Goal: Task Accomplishment & Management: Manage account settings

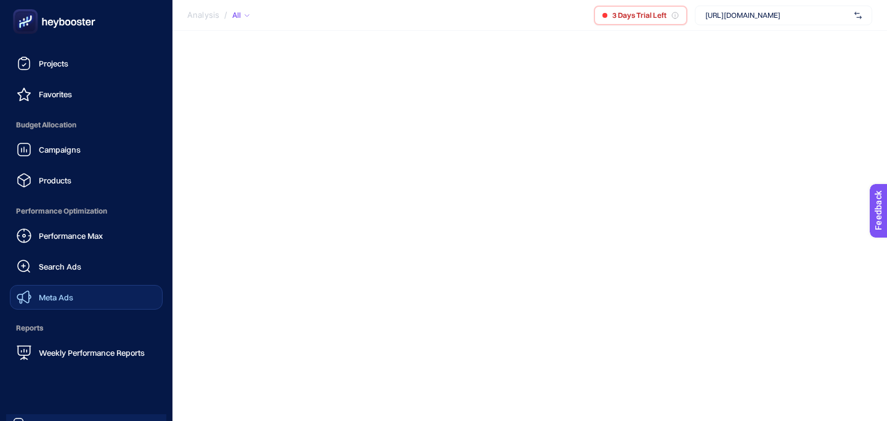
scroll to position [147, 0]
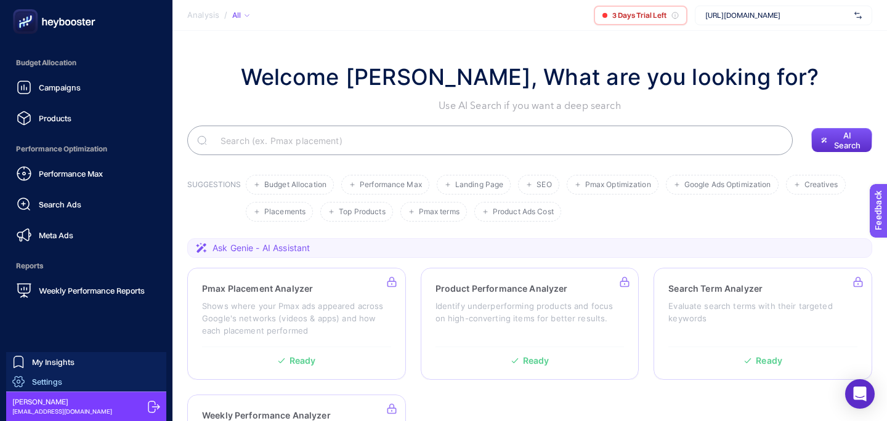
click at [56, 385] on span "Settings" at bounding box center [47, 382] width 30 height 10
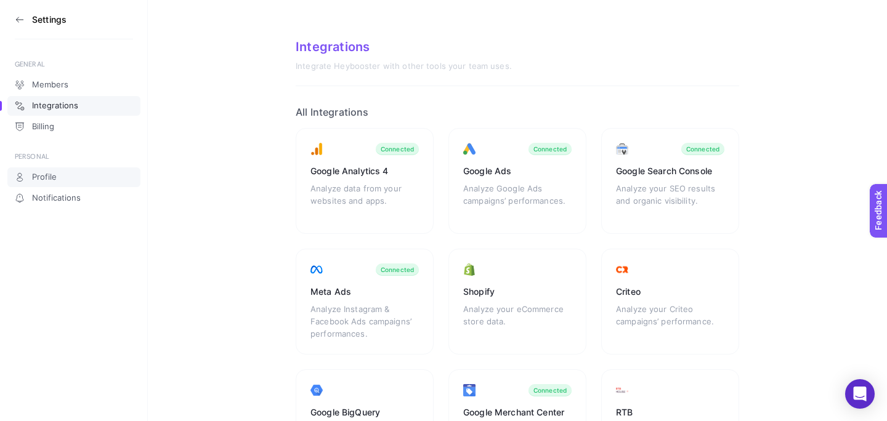
click at [87, 174] on link "Profile" at bounding box center [73, 178] width 133 height 20
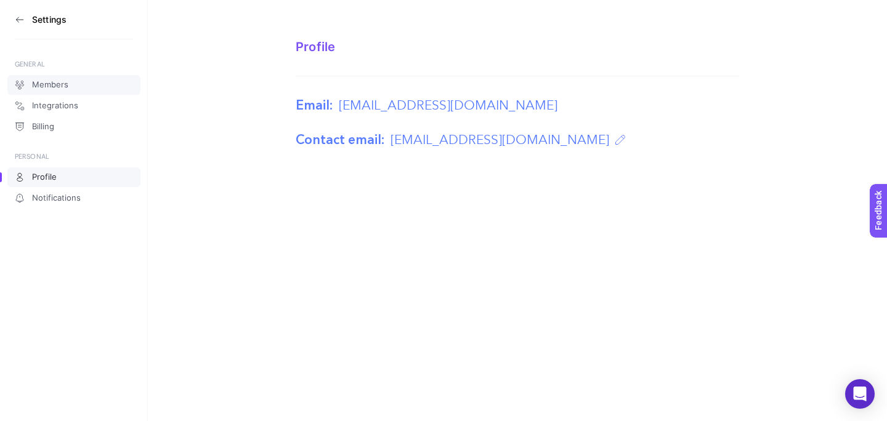
click at [89, 89] on link "Members" at bounding box center [73, 85] width 133 height 20
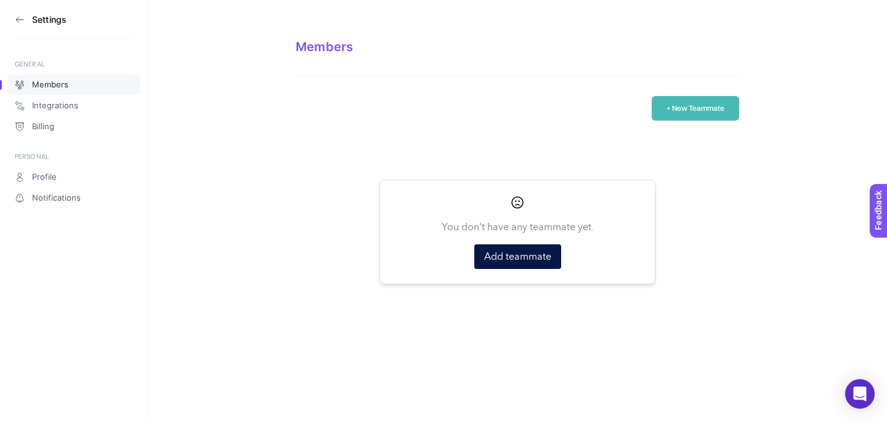
click at [488, 238] on div "You don't have any teammate yet. Add teammate" at bounding box center [517, 232] width 245 height 74
click at [495, 252] on button "Add teammate" at bounding box center [517, 257] width 87 height 25
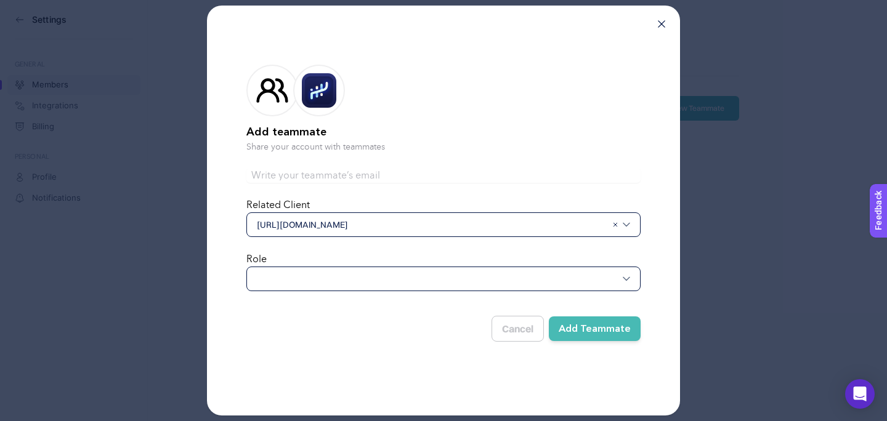
click at [445, 217] on div "[URL][DOMAIN_NAME]" at bounding box center [443, 225] width 394 height 25
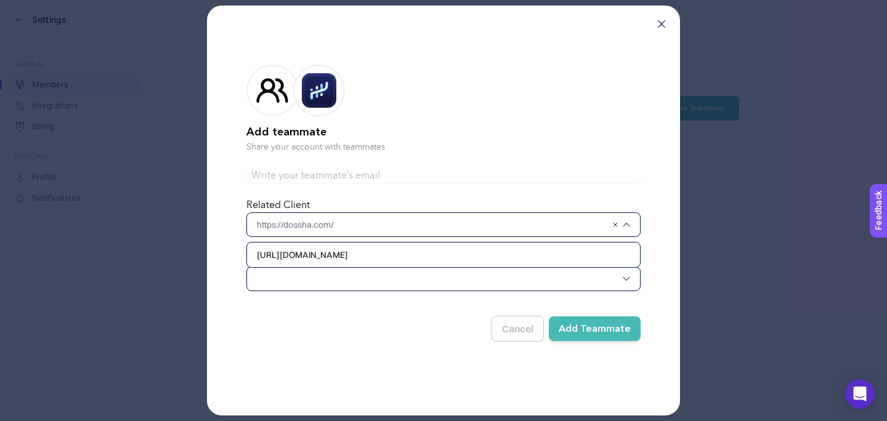
click at [471, 179] on input "text" at bounding box center [443, 175] width 394 height 15
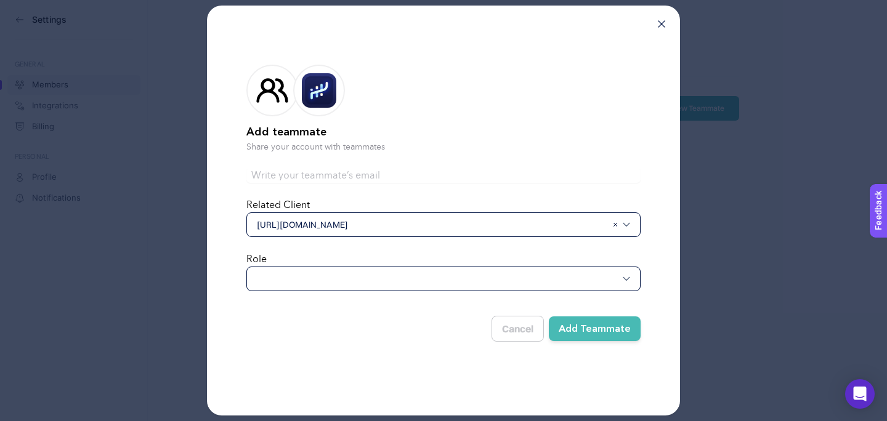
click at [458, 166] on form "Add teammate Share your account with teammates Related Client [URL][DOMAIN_NAME…" at bounding box center [443, 201] width 394 height 312
click at [458, 168] on input "text" at bounding box center [443, 175] width 394 height 15
paste input "[DOMAIN_NAME]"
type input "[EMAIL_ADDRESS][DOMAIN_NAME]"
click at [437, 285] on div at bounding box center [443, 279] width 394 height 25
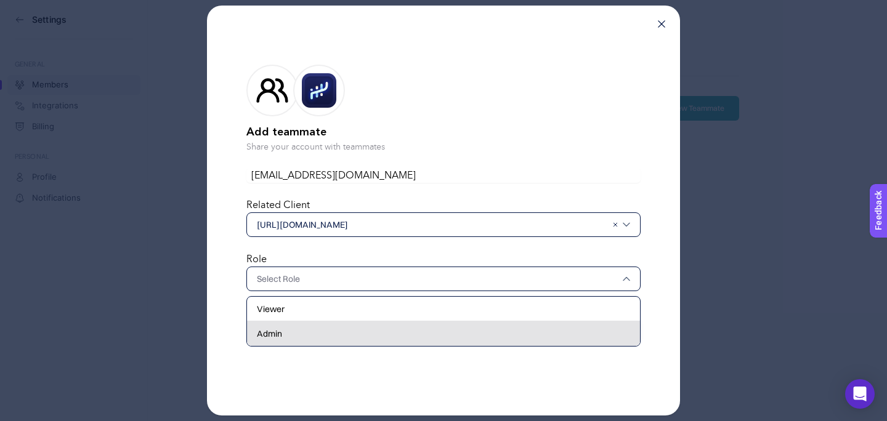
click at [428, 330] on div "Admin" at bounding box center [443, 334] width 393 height 25
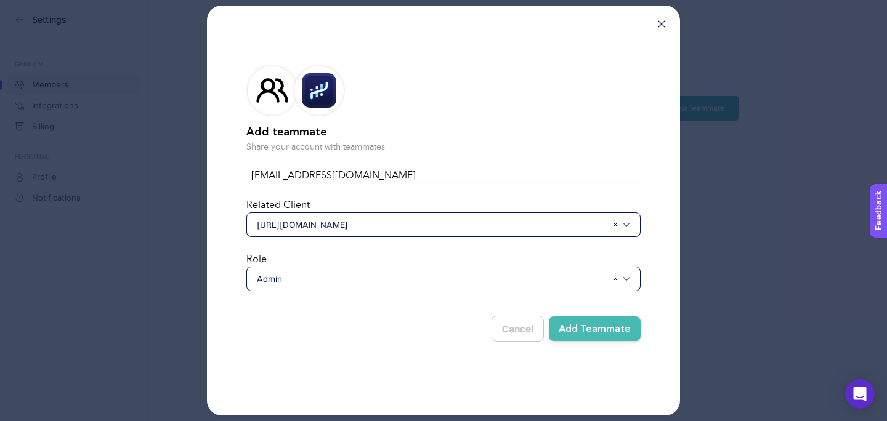
click at [590, 328] on button "Add Teammate" at bounding box center [595, 329] width 92 height 25
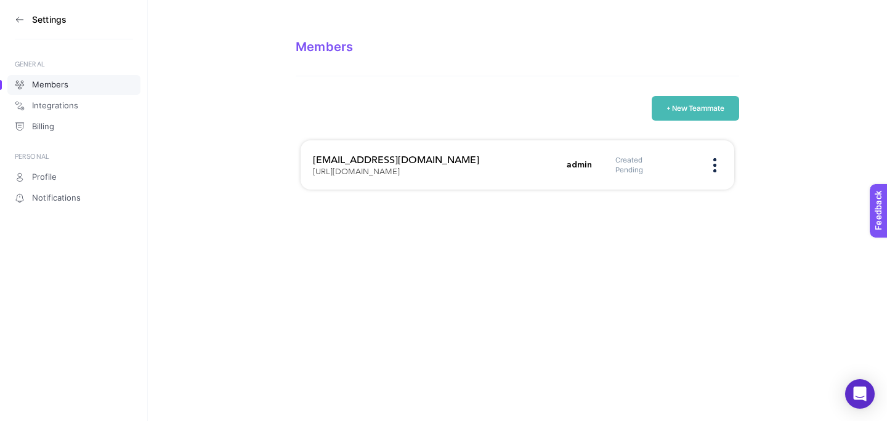
click at [690, 105] on button "+ New Teammate" at bounding box center [695, 108] width 87 height 25
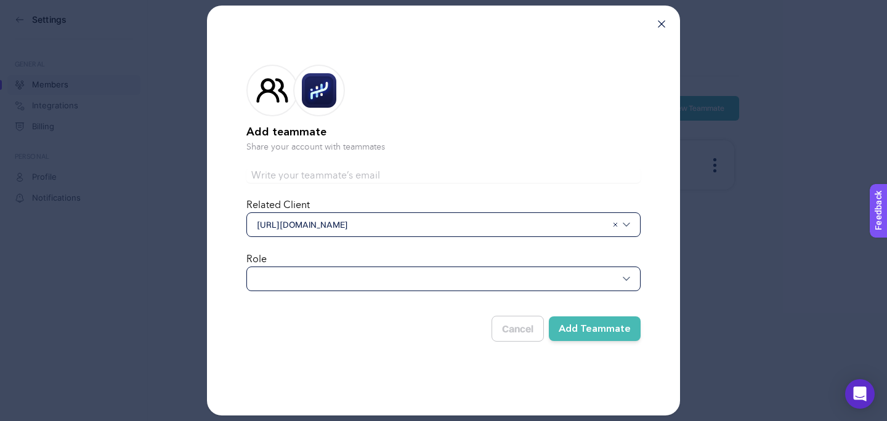
click at [437, 177] on input "text" at bounding box center [443, 175] width 394 height 15
paste input "[PERSON_NAME][EMAIL_ADDRESS][DOMAIN_NAME]"
type input "[PERSON_NAME][EMAIL_ADDRESS][DOMAIN_NAME]"
click at [451, 264] on div "Role" at bounding box center [443, 271] width 394 height 39
click at [453, 276] on div at bounding box center [443, 279] width 394 height 25
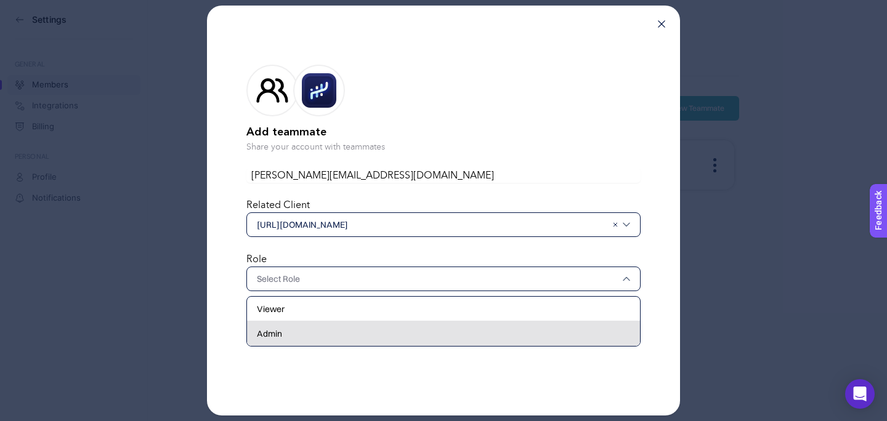
click at [421, 327] on div "Admin" at bounding box center [443, 334] width 393 height 25
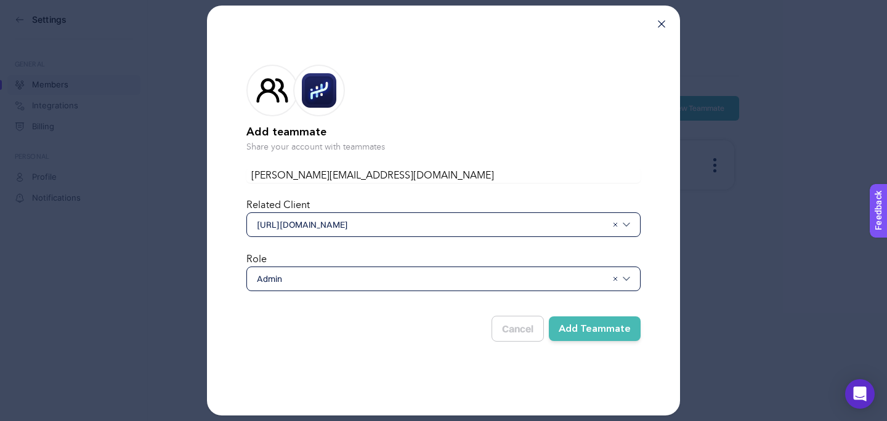
click at [620, 331] on button "Add Teammate" at bounding box center [595, 329] width 92 height 25
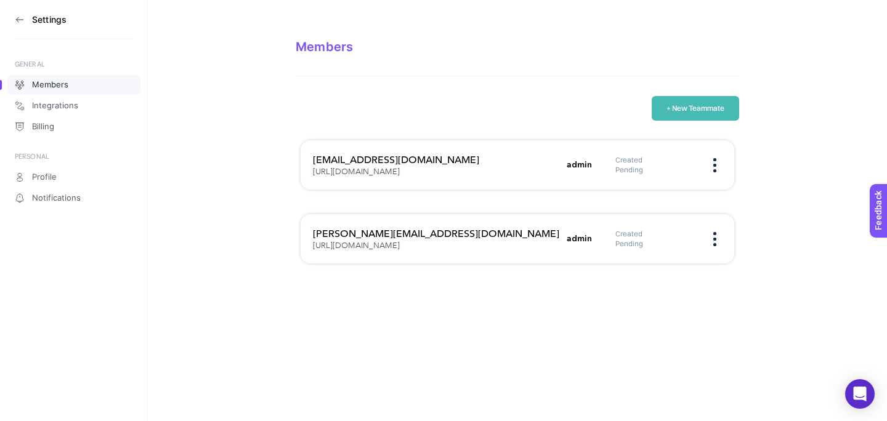
click at [667, 109] on button "+ New Teammate" at bounding box center [695, 108] width 87 height 25
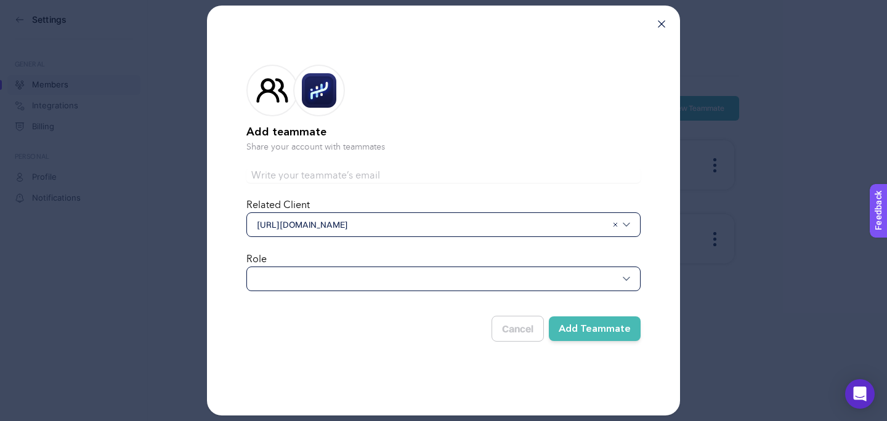
click at [410, 190] on form "Add teammate Share your account with teammates Related Client [URL][DOMAIN_NAME…" at bounding box center [443, 201] width 394 height 312
click at [412, 180] on input "text" at bounding box center [443, 175] width 394 height 15
paste input "[EMAIL_ADDRESS][DOMAIN_NAME]"
type input "[EMAIL_ADDRESS][DOMAIN_NAME]"
click at [430, 266] on div "Role" at bounding box center [443, 271] width 394 height 39
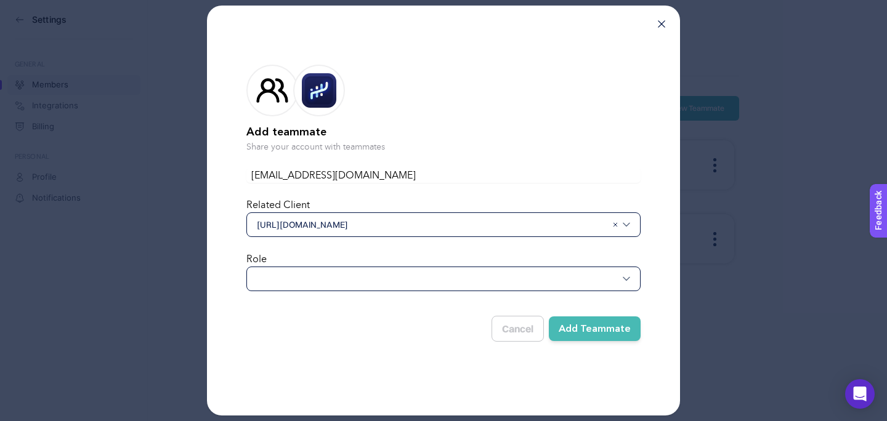
click at [430, 277] on div at bounding box center [443, 279] width 394 height 25
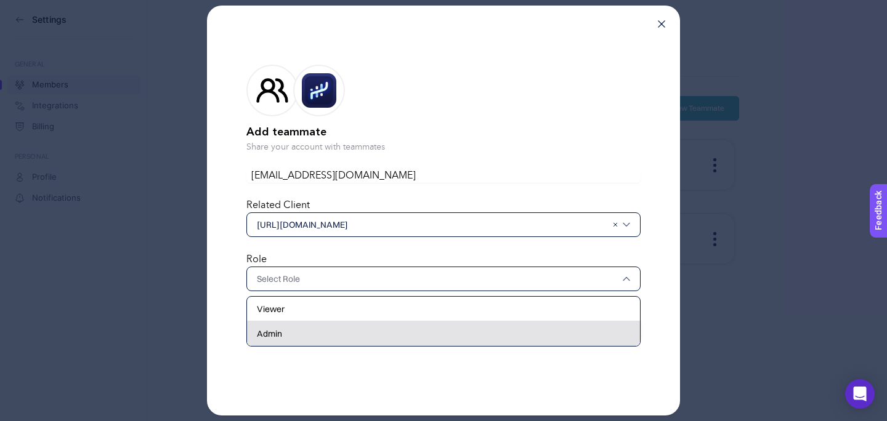
click at [419, 325] on div "Admin" at bounding box center [443, 334] width 393 height 25
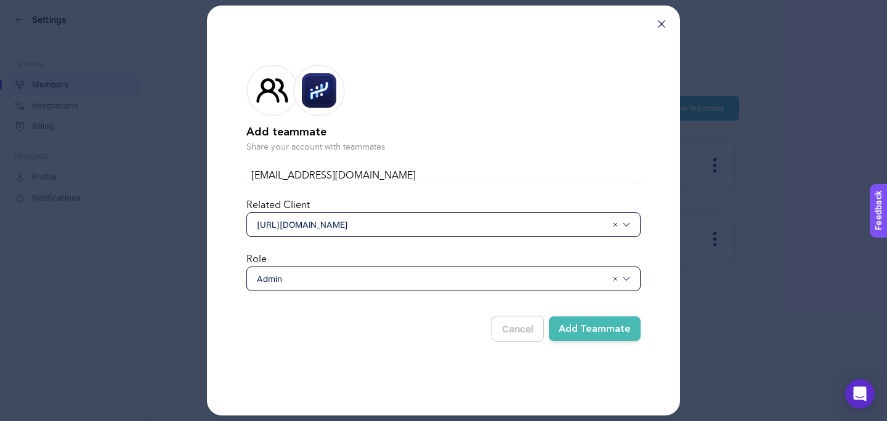
click at [599, 322] on button "Add Teammate" at bounding box center [595, 329] width 92 height 25
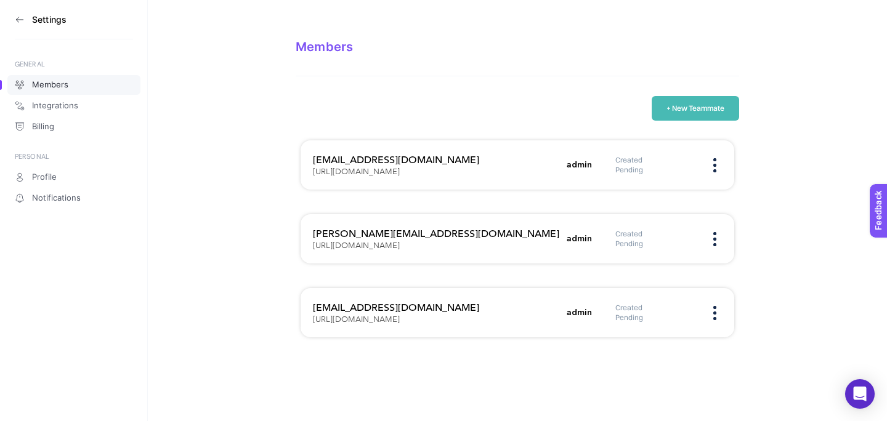
click at [673, 113] on button "+ New Teammate" at bounding box center [695, 108] width 87 height 25
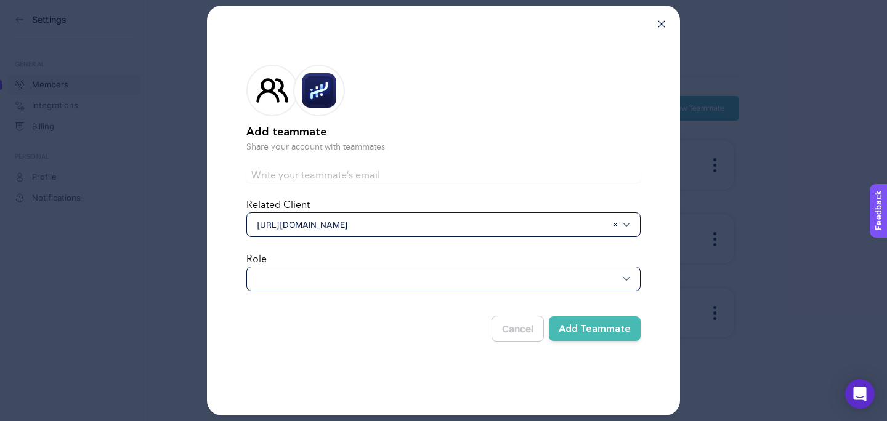
click at [405, 175] on input "text" at bounding box center [443, 175] width 394 height 15
paste input "[EMAIL_ADDRESS][DOMAIN_NAME]"
type input "[EMAIL_ADDRESS][DOMAIN_NAME]"
click at [439, 270] on div at bounding box center [443, 279] width 394 height 25
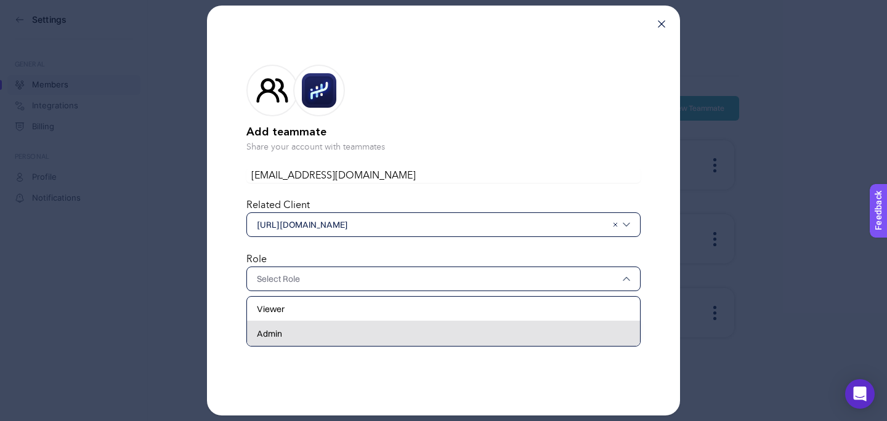
click at [430, 335] on div "Admin" at bounding box center [443, 334] width 393 height 25
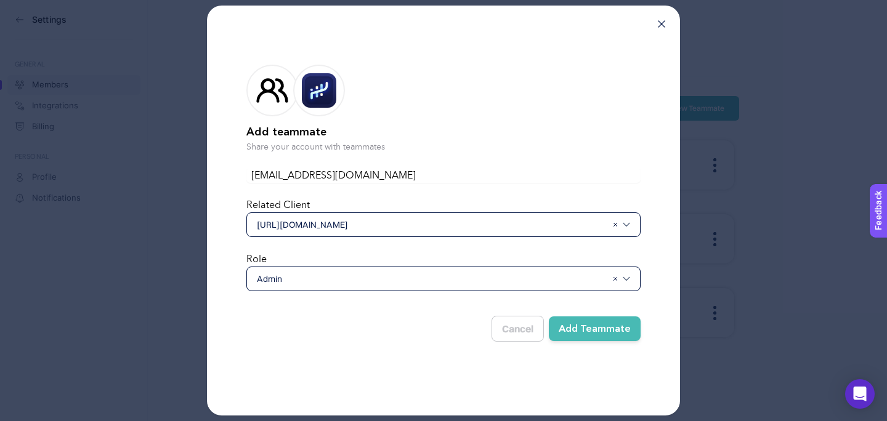
click at [606, 329] on button "Add Teammate" at bounding box center [595, 329] width 92 height 25
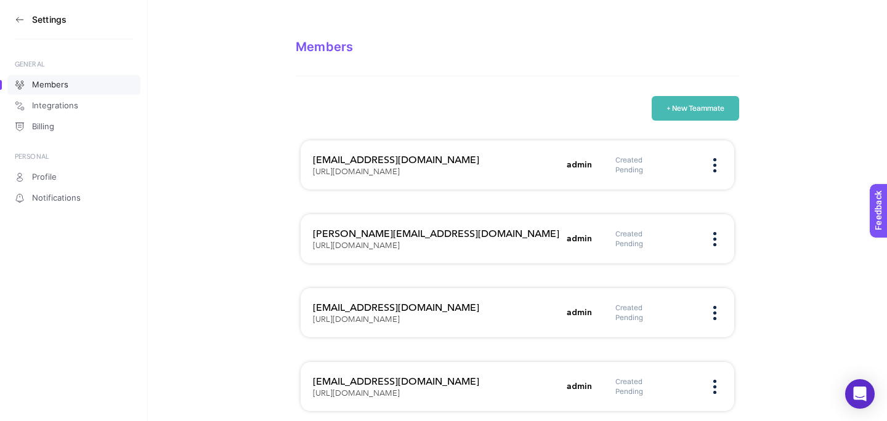
scroll to position [10, 0]
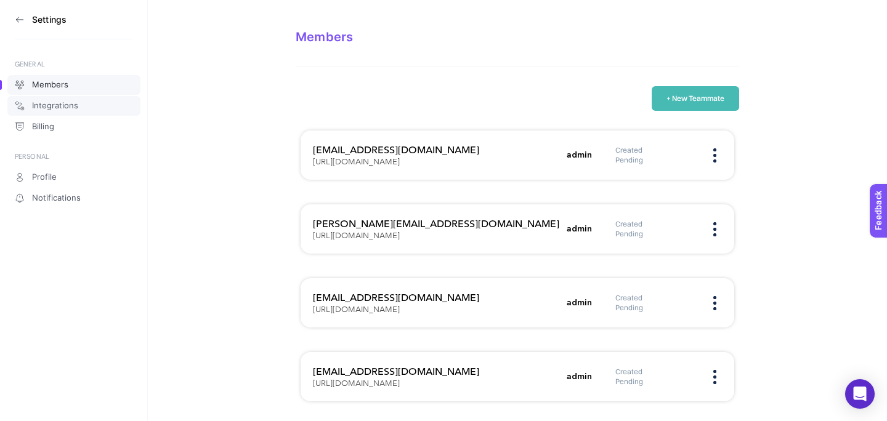
click at [86, 102] on link "Integrations" at bounding box center [73, 106] width 133 height 20
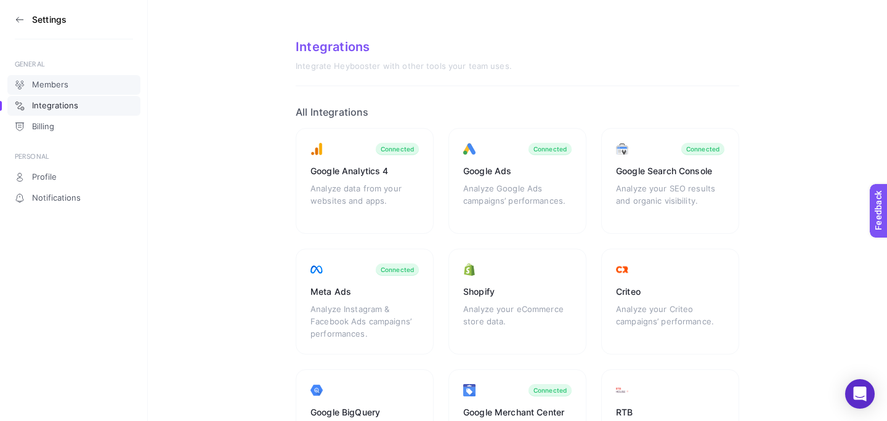
click at [111, 91] on link "Members" at bounding box center [73, 85] width 133 height 20
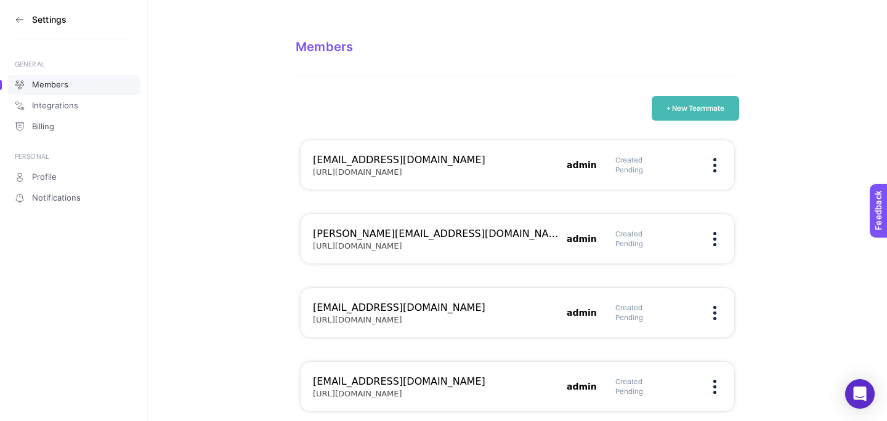
click at [22, 20] on icon at bounding box center [19, 20] width 7 height 0
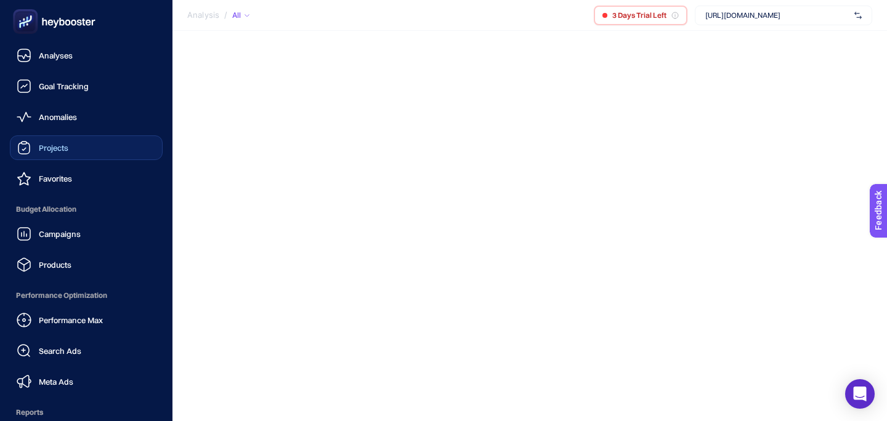
click at [91, 150] on link "Projects" at bounding box center [86, 148] width 153 height 25
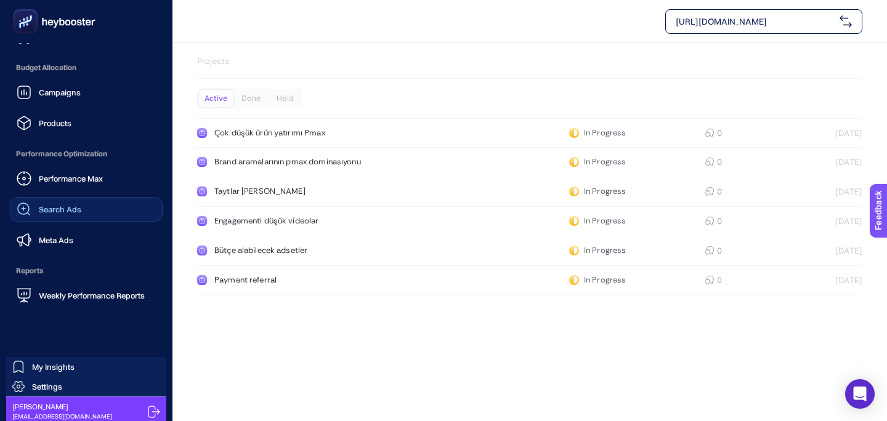
scroll to position [147, 0]
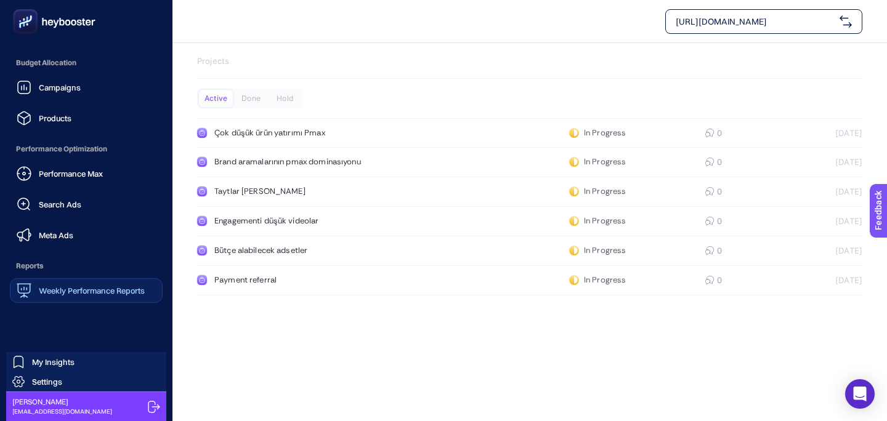
click at [100, 282] on link "Weekly Performance Reports" at bounding box center [86, 290] width 153 height 25
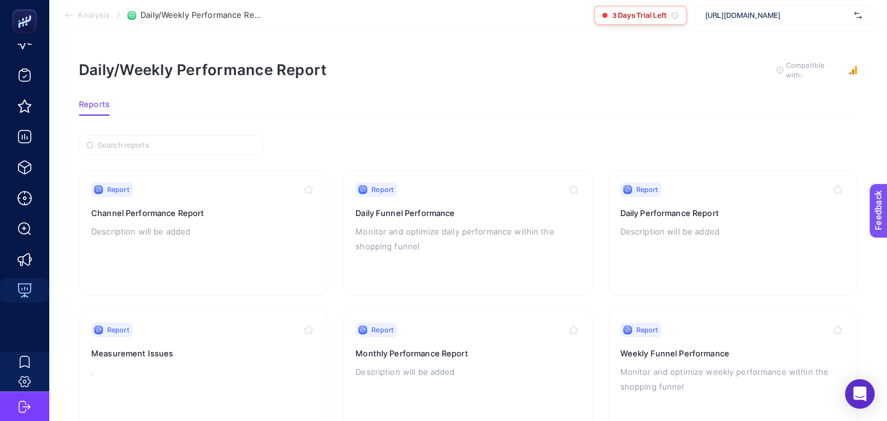
click at [634, 14] on span "3 Days Trial Left" at bounding box center [639, 15] width 54 height 10
click at [733, 17] on span "[URL][DOMAIN_NAME]" at bounding box center [777, 15] width 144 height 10
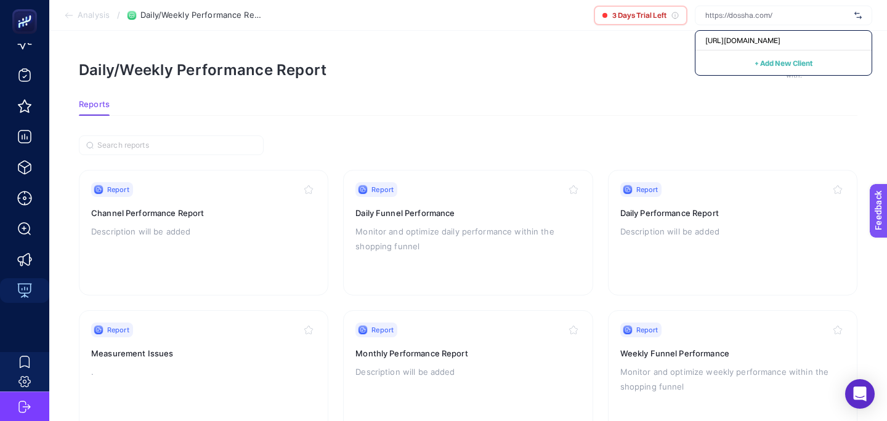
click at [612, 59] on article "Daily/Weekly Performance Report To get quality results from this analysis, we r…" at bounding box center [468, 318] width 838 height 575
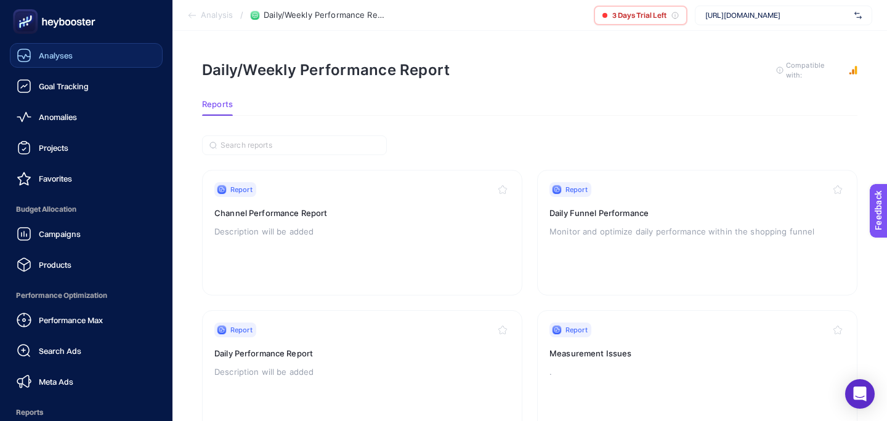
click at [61, 60] on div "Analyses" at bounding box center [45, 55] width 56 height 15
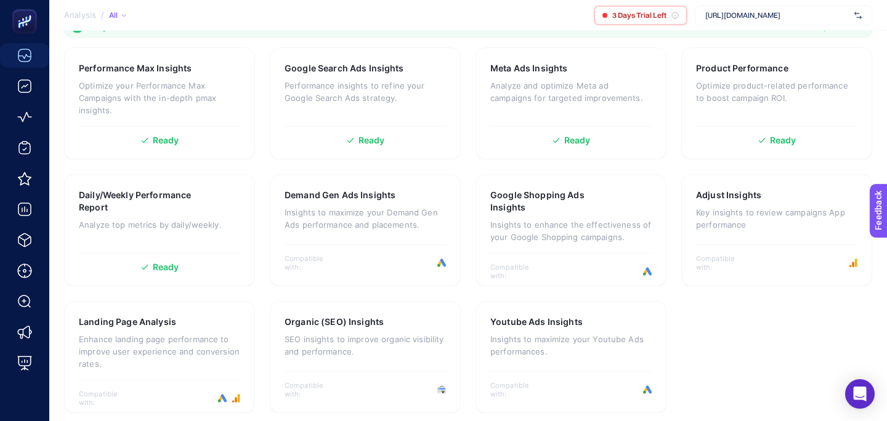
scroll to position [399, 0]
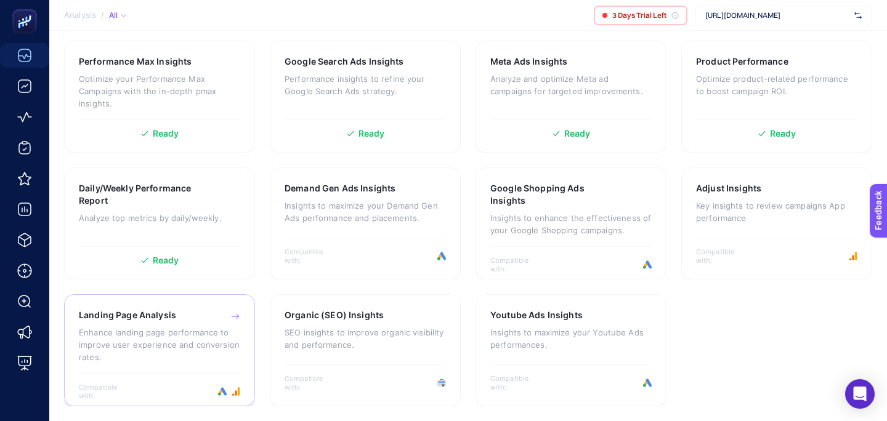
click at [222, 335] on p "Enhance landing page performance to improve user experience and conversion rate…" at bounding box center [159, 345] width 161 height 37
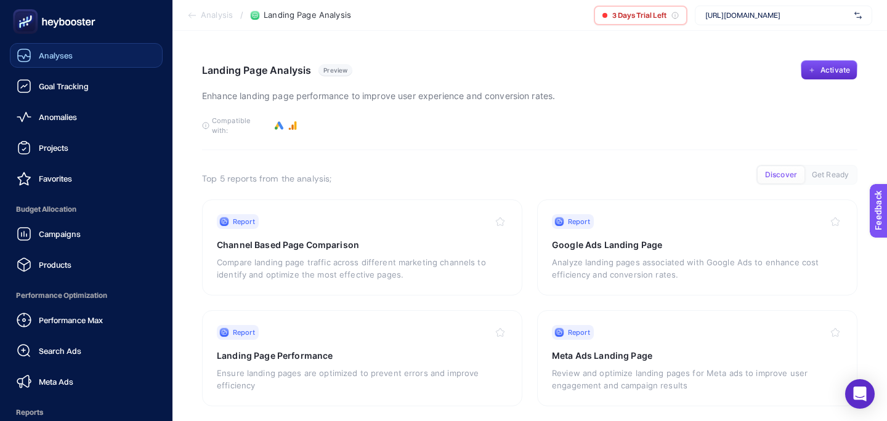
click at [36, 24] on rect at bounding box center [25, 21] width 25 height 25
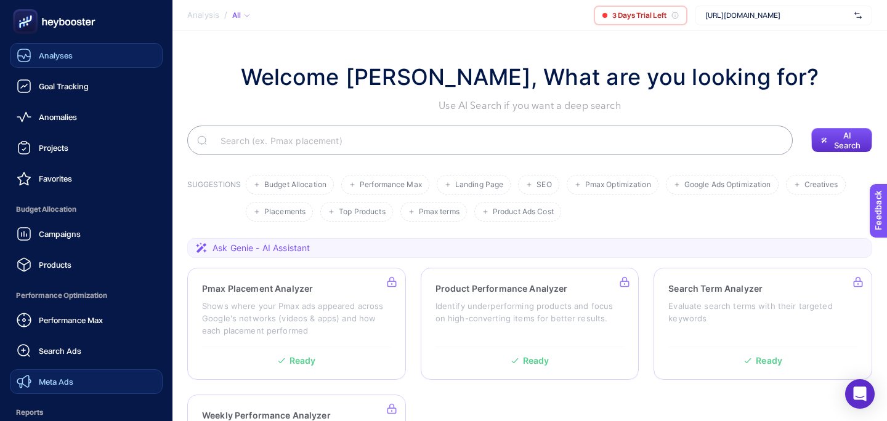
scroll to position [147, 0]
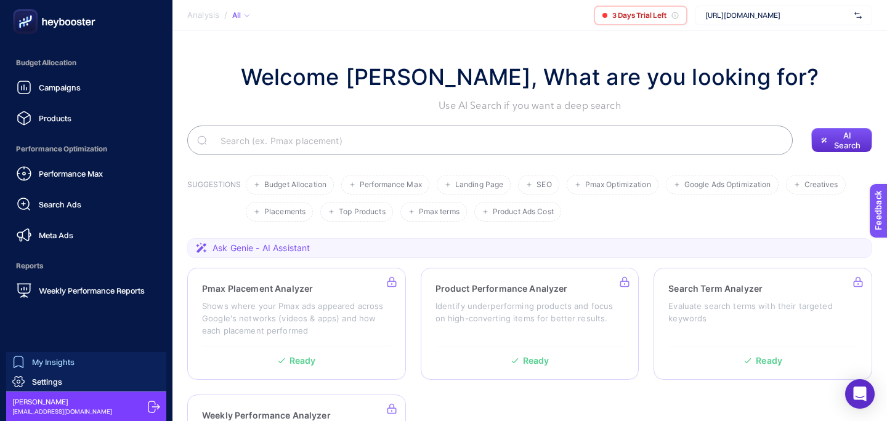
click at [83, 356] on link "My Insights" at bounding box center [86, 362] width 160 height 20
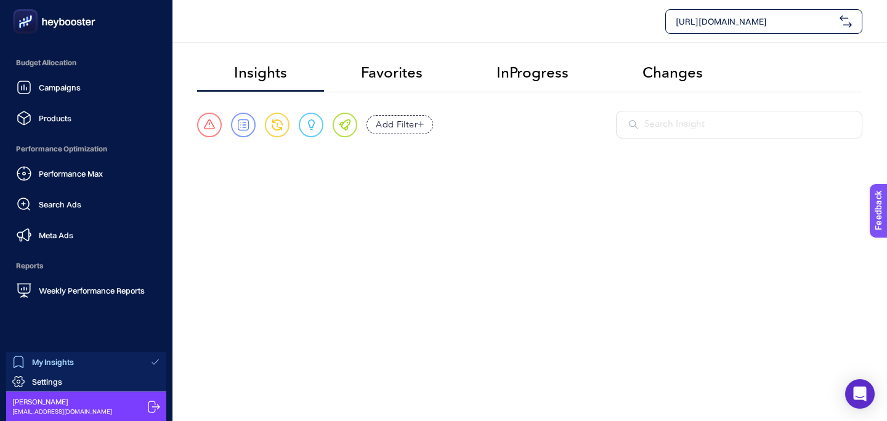
scroll to position [73, 0]
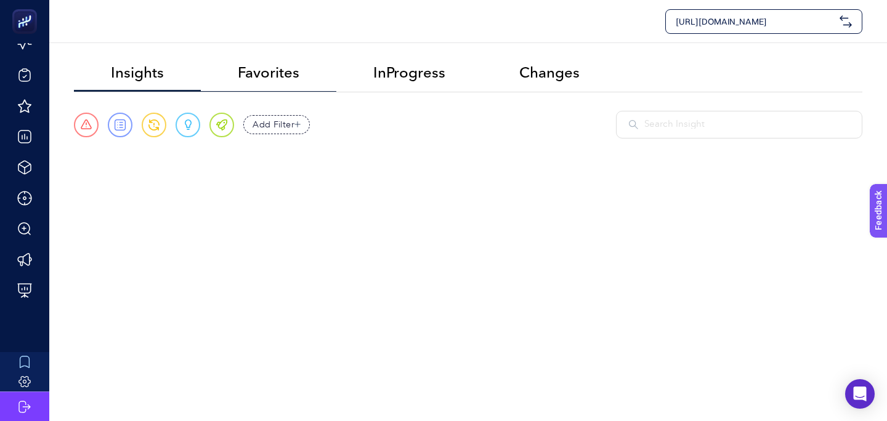
click at [311, 83] on li "Favorites" at bounding box center [269, 73] width 136 height 36
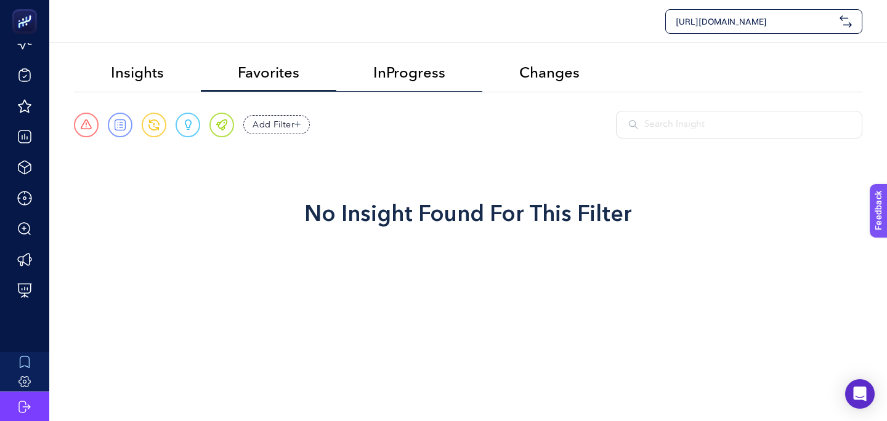
click at [370, 71] on li "InProgress" at bounding box center [409, 73] width 146 height 36
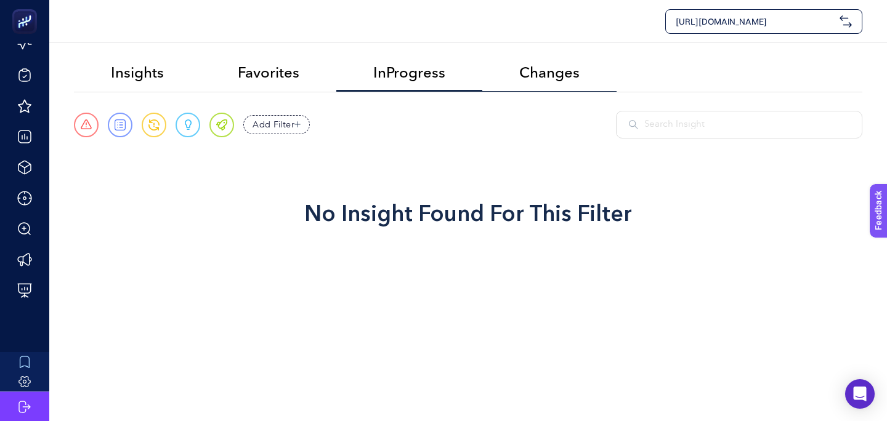
click at [529, 80] on span "Changes" at bounding box center [549, 72] width 60 height 17
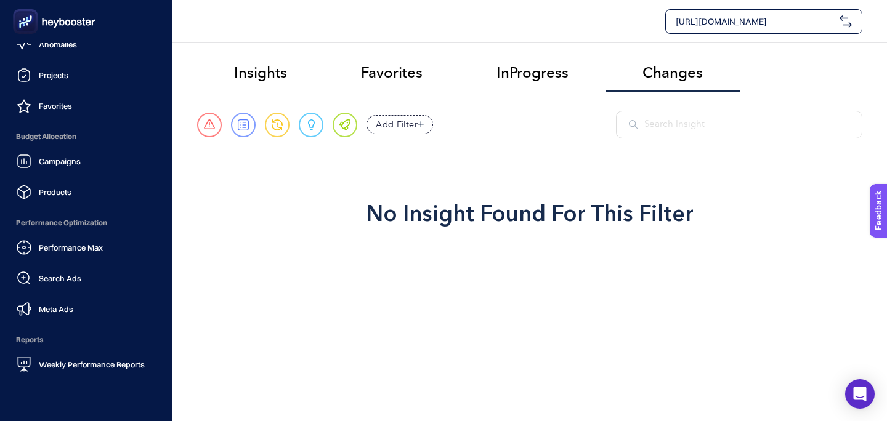
scroll to position [147, 0]
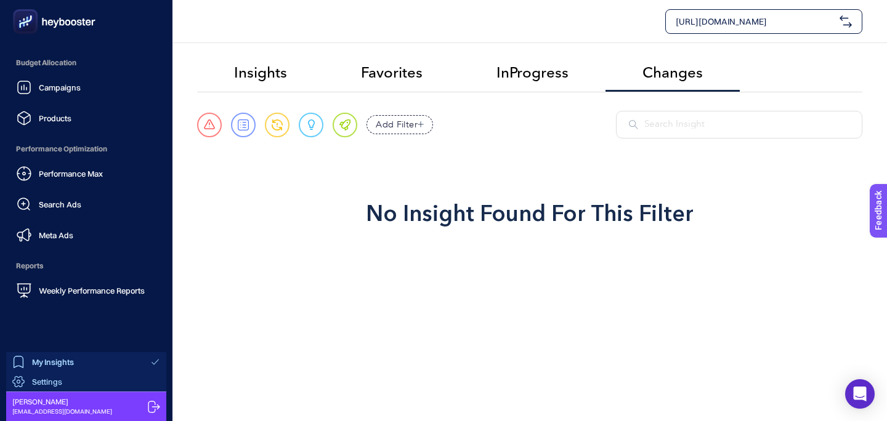
click at [59, 381] on span "Settings" at bounding box center [47, 382] width 30 height 10
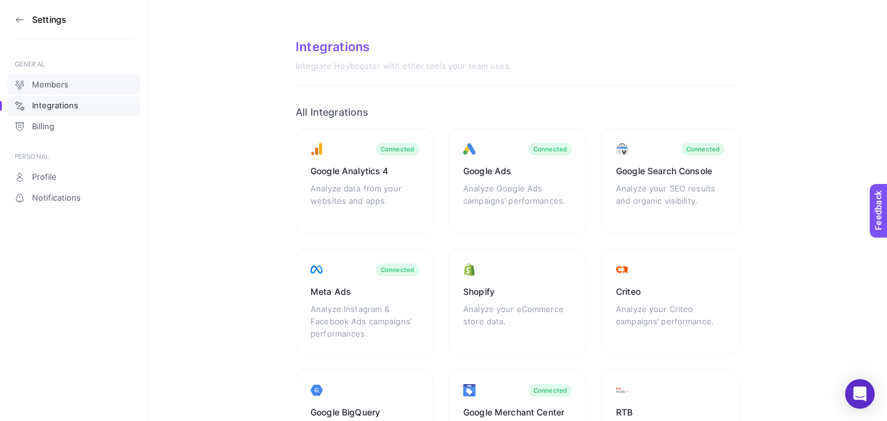
click at [102, 94] on link "Members" at bounding box center [73, 85] width 133 height 20
